Goal: Navigation & Orientation: Find specific page/section

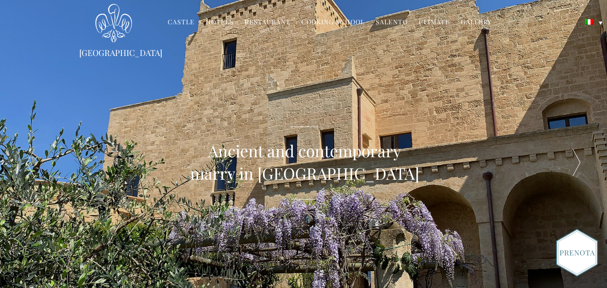
click at [578, 166] on div at bounding box center [577, 162] width 61 height 325
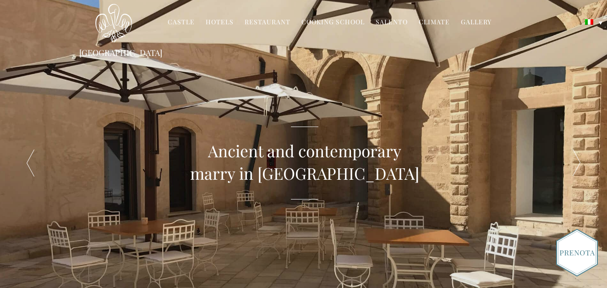
click at [578, 166] on div at bounding box center [577, 162] width 61 height 325
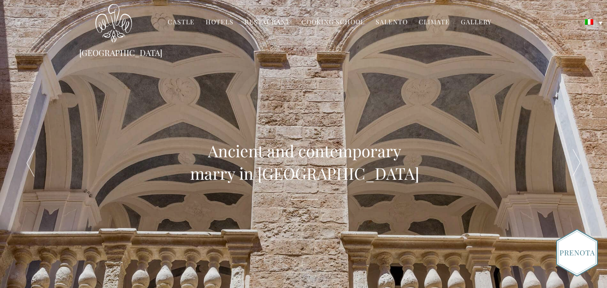
click at [578, 166] on div at bounding box center [577, 162] width 61 height 325
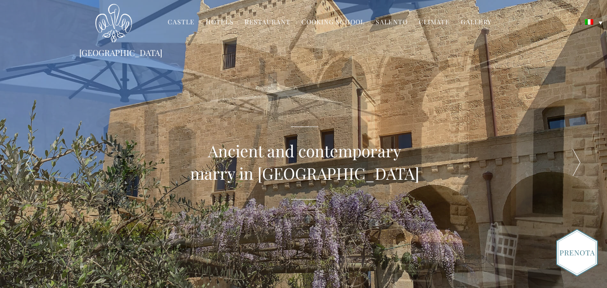
click at [176, 18] on font "Castle" at bounding box center [181, 21] width 27 height 9
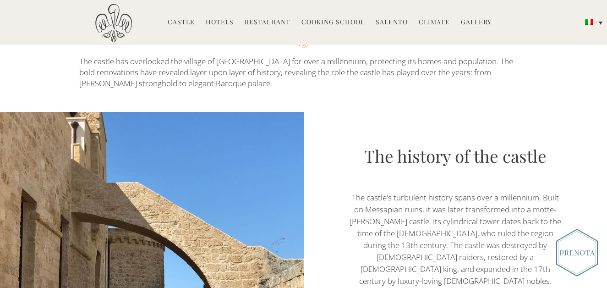
scroll to position [378, 0]
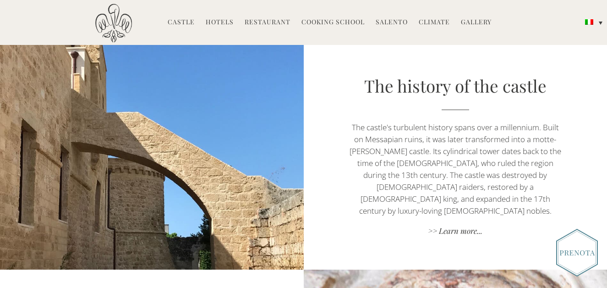
click at [217, 20] on font "Hotels" at bounding box center [220, 21] width 28 height 9
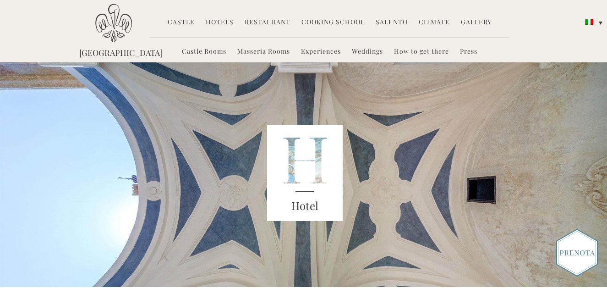
click at [369, 50] on font "Weddings" at bounding box center [367, 51] width 31 height 9
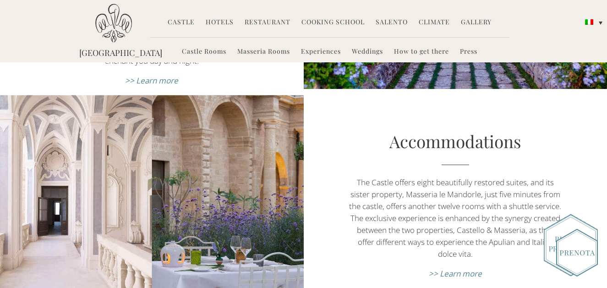
scroll to position [491, 0]
